Goal: Task Accomplishment & Management: Complete application form

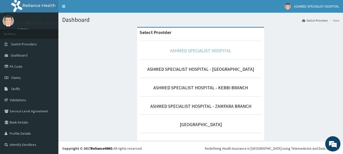
click at [214, 50] on link "ASHMED SPECIALIST HOSPITAL" at bounding box center [200, 51] width 61 height 6
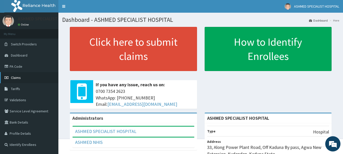
click at [14, 79] on span "Claims" at bounding box center [16, 77] width 10 height 5
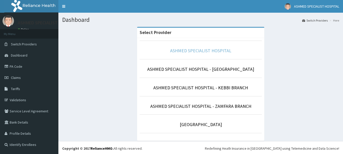
click at [193, 52] on link "ASHMED SPECIALIST HOSPITAL" at bounding box center [200, 51] width 61 height 6
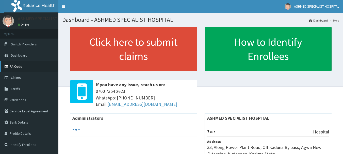
click at [15, 66] on link "PA Code" at bounding box center [29, 66] width 58 height 11
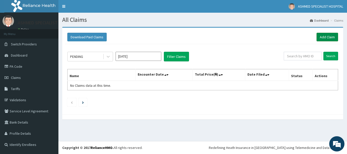
click at [327, 37] on link "Add Claim" at bounding box center [327, 37] width 22 height 9
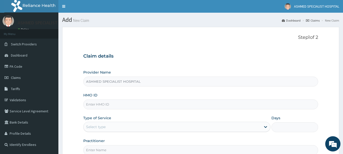
type input "ASHMED SPECIALIST HOSPITAL"
click at [108, 103] on input "HMO ID" at bounding box center [200, 104] width 235 height 10
type input "ifp/10054/a"
click at [98, 127] on div "Select type" at bounding box center [96, 126] width 20 height 5
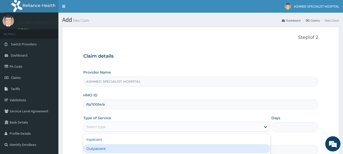
click at [94, 148] on div "Outpatient" at bounding box center [176, 148] width 187 height 9
type input "1"
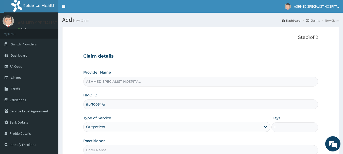
scroll to position [55, 0]
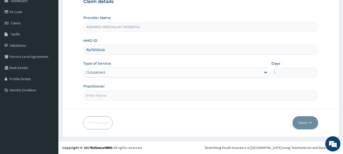
click at [181, 95] on input "Practitioner" at bounding box center [200, 96] width 235 height 10
type input "DR. JEROME SUNDAY"
click at [301, 121] on button "Next" at bounding box center [305, 122] width 26 height 13
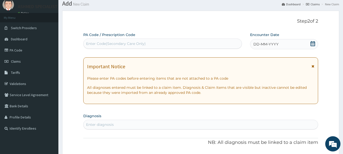
scroll to position [4, 0]
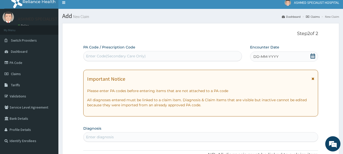
click at [312, 57] on icon at bounding box center [312, 56] width 5 height 5
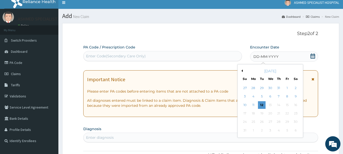
click at [242, 72] on button "Previous Month" at bounding box center [241, 71] width 3 height 3
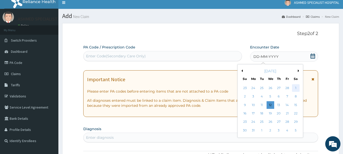
click at [296, 87] on div "1" at bounding box center [296, 88] width 8 height 8
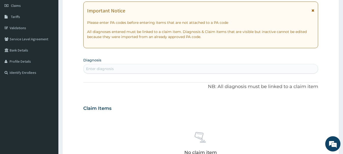
scroll to position [75, 0]
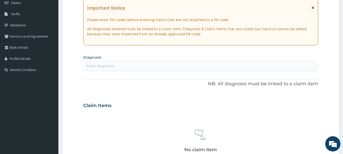
click at [130, 66] on div "Enter diagnosis" at bounding box center [200, 66] width 234 height 8
type input "malaria"
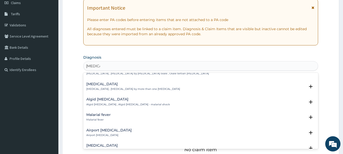
scroll to position [51, 0]
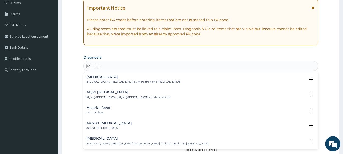
click at [94, 106] on h4 "Malarial fever" at bounding box center [98, 108] width 24 height 4
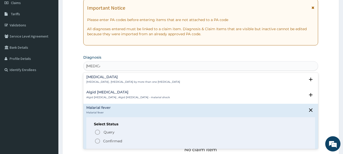
click at [96, 139] on circle "status option filled" at bounding box center [97, 141] width 5 height 5
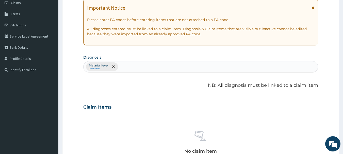
type input "q"
click at [180, 64] on div "Malarial fever Confirmed q" at bounding box center [200, 66] width 234 height 11
type input "a"
type input "anemia"
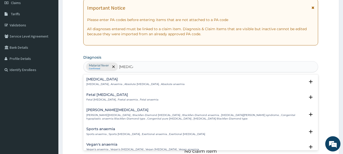
click at [98, 80] on h4 "Anemia" at bounding box center [135, 79] width 98 height 4
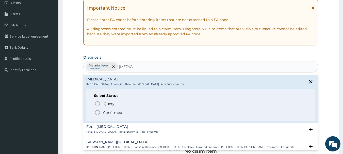
click at [98, 112] on icon "status option filled" at bounding box center [97, 113] width 6 height 6
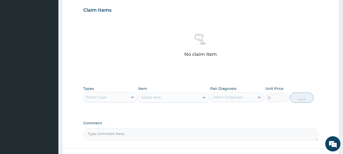
scroll to position [176, 0]
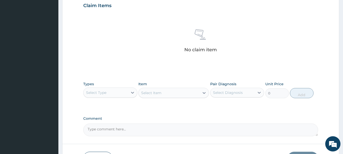
click at [126, 92] on div "Select Type" at bounding box center [105, 93] width 44 height 8
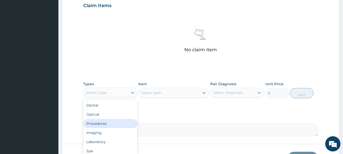
click at [99, 124] on div "Procedures" at bounding box center [110, 123] width 54 height 9
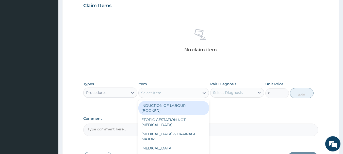
click at [175, 91] on div "Select Item" at bounding box center [169, 93] width 61 height 8
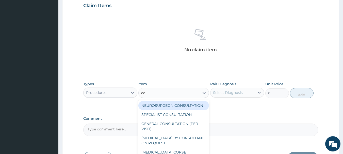
type input "con"
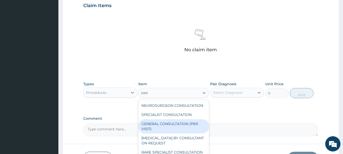
click at [175, 120] on div "GENERAL CONSULTATION (PER VISIT)" at bounding box center [173, 126] width 71 height 14
type input "2000"
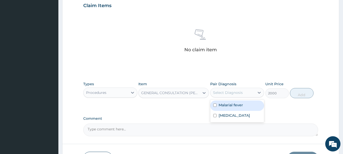
click at [254, 93] on div "Select Diagnosis" at bounding box center [237, 93] width 54 height 10
click at [235, 103] on div "Malarial fever" at bounding box center [237, 105] width 54 height 10
checkbox input "true"
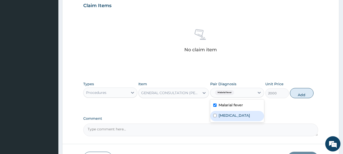
click at [229, 115] on label "Anemia" at bounding box center [233, 115] width 31 height 5
checkbox input "true"
click at [297, 95] on button "Add" at bounding box center [302, 93] width 24 height 10
type input "0"
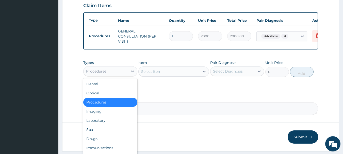
click at [122, 75] on div "Procedures" at bounding box center [105, 71] width 44 height 8
click at [91, 125] on div "Laboratory" at bounding box center [110, 120] width 54 height 9
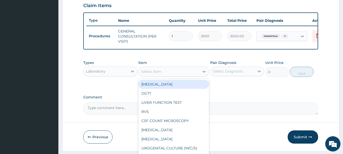
click at [177, 76] on div "Select Item" at bounding box center [169, 71] width 61 height 8
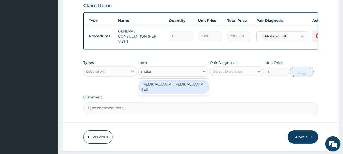
type input "malari"
click at [172, 88] on div "MALARIA PARASITE TEST" at bounding box center [173, 87] width 71 height 14
type input "1000"
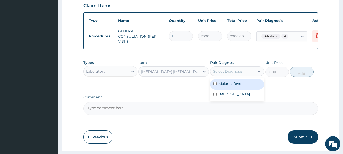
click at [218, 73] on div "Select Diagnosis" at bounding box center [228, 71] width 30 height 5
click at [216, 86] on input "checkbox" at bounding box center [214, 83] width 3 height 3
checkbox input "true"
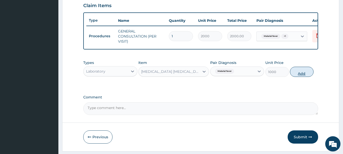
click at [301, 73] on button "Add" at bounding box center [302, 72] width 24 height 10
type input "0"
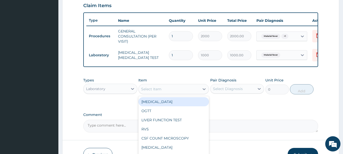
click at [157, 92] on div "Select Item" at bounding box center [151, 89] width 20 height 5
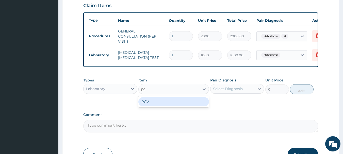
type input "pcv"
click at [158, 106] on div "PCV" at bounding box center [173, 101] width 71 height 9
type input "1000"
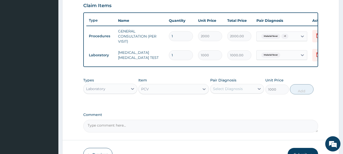
click at [220, 90] on div "Select Diagnosis" at bounding box center [228, 88] width 30 height 5
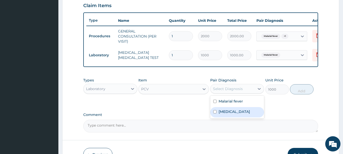
click at [214, 113] on input "checkbox" at bounding box center [214, 111] width 3 height 3
checkbox input "true"
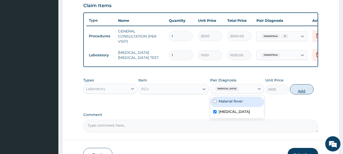
click at [299, 91] on button "Add" at bounding box center [302, 89] width 24 height 10
type input "0"
